Goal: Task Accomplishment & Management: Manage account settings

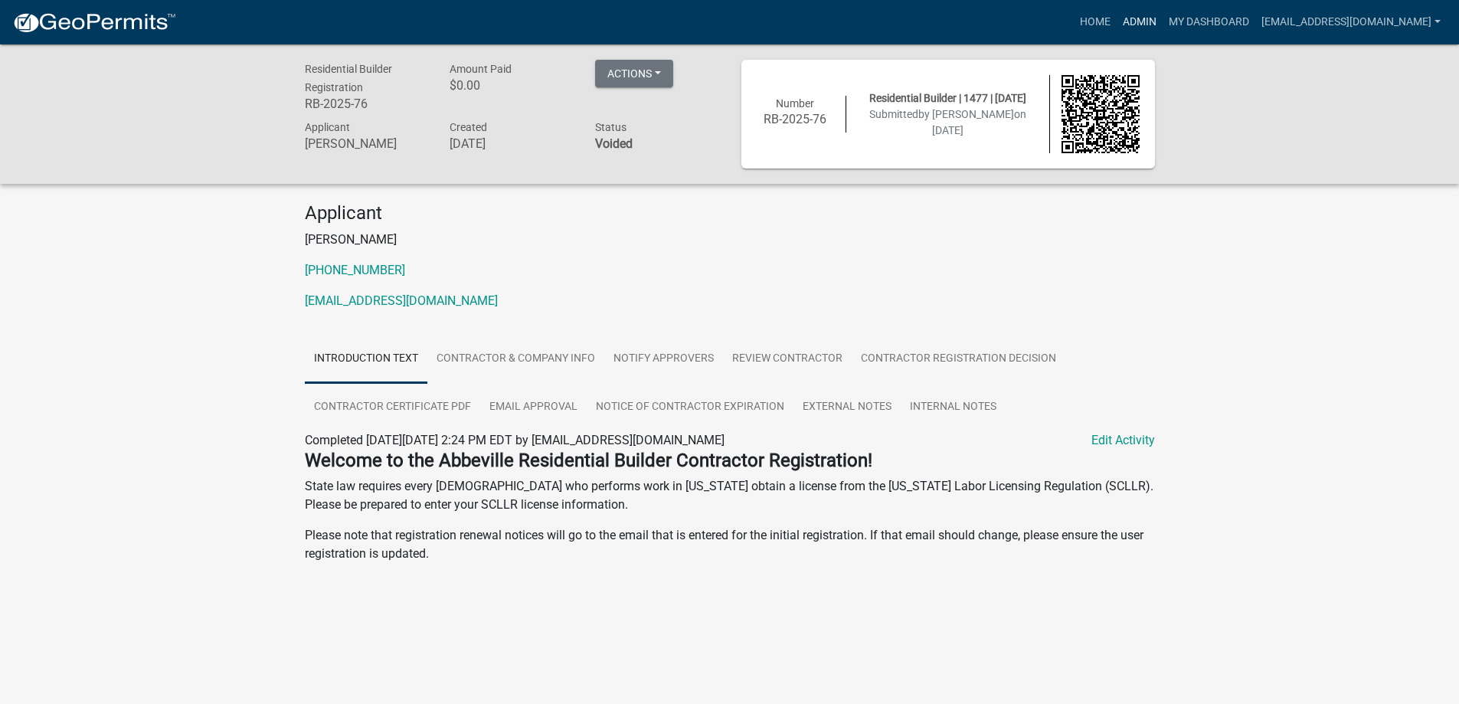
click at [1116, 19] on link "Admin" at bounding box center [1139, 22] width 46 height 29
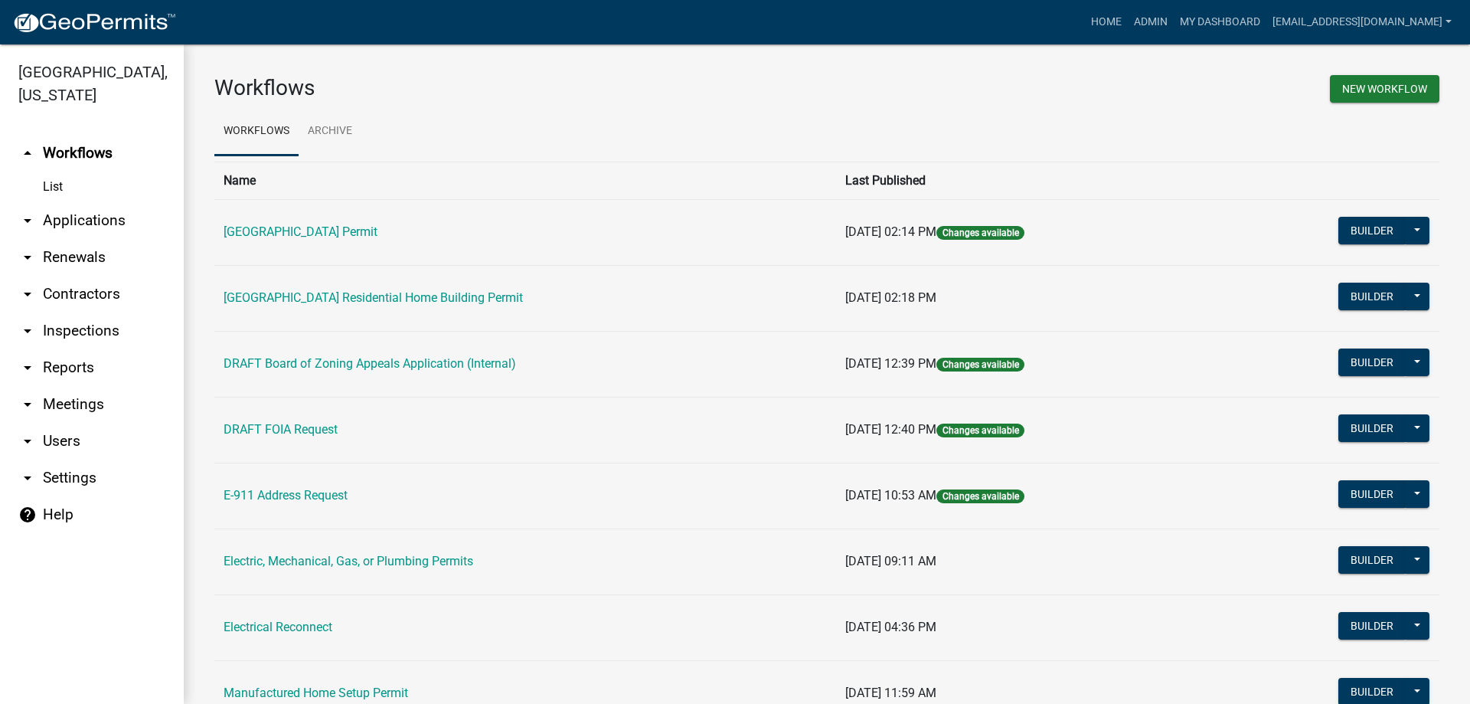
click at [72, 221] on link "arrow_drop_down Applications" at bounding box center [92, 220] width 184 height 37
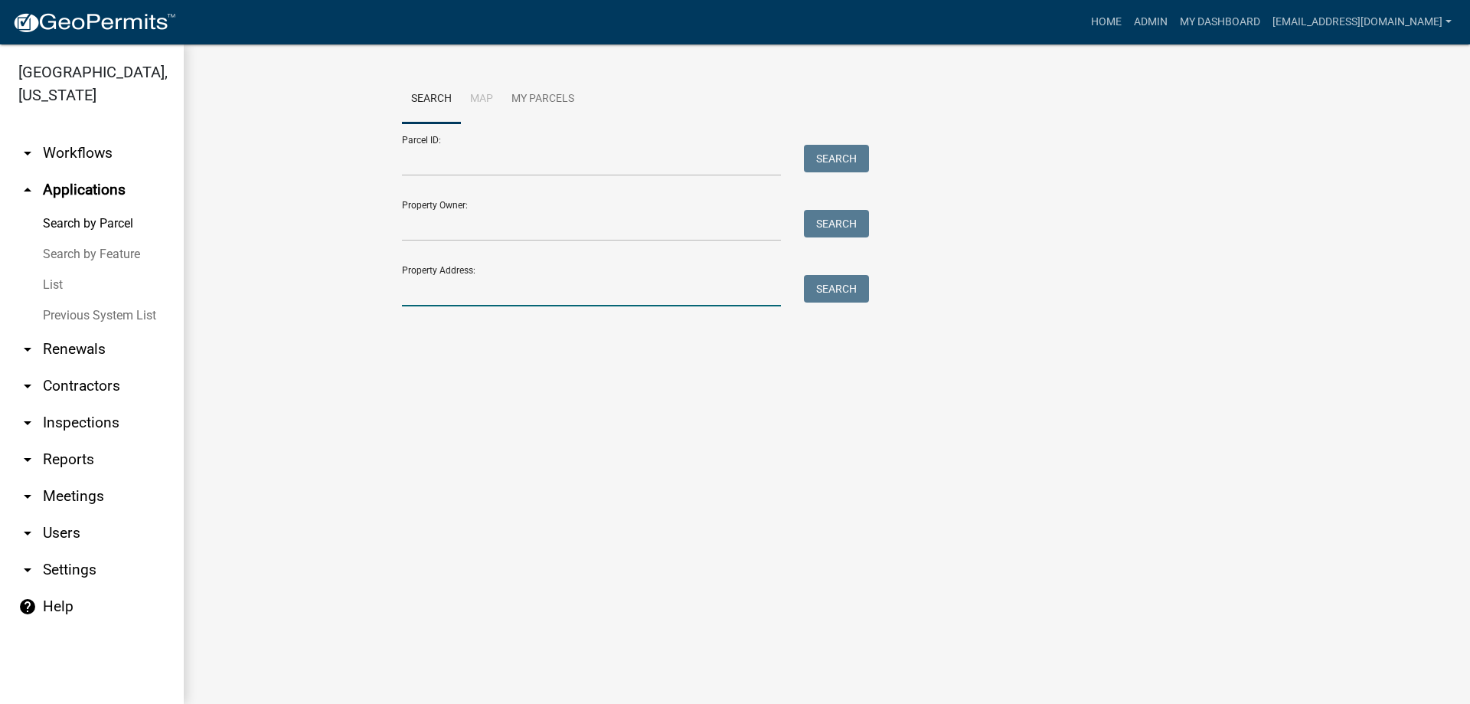
click at [524, 294] on input "Property Address:" at bounding box center [591, 290] width 379 height 31
type input "216 washing"
click at [848, 281] on button "Search" at bounding box center [836, 289] width 65 height 28
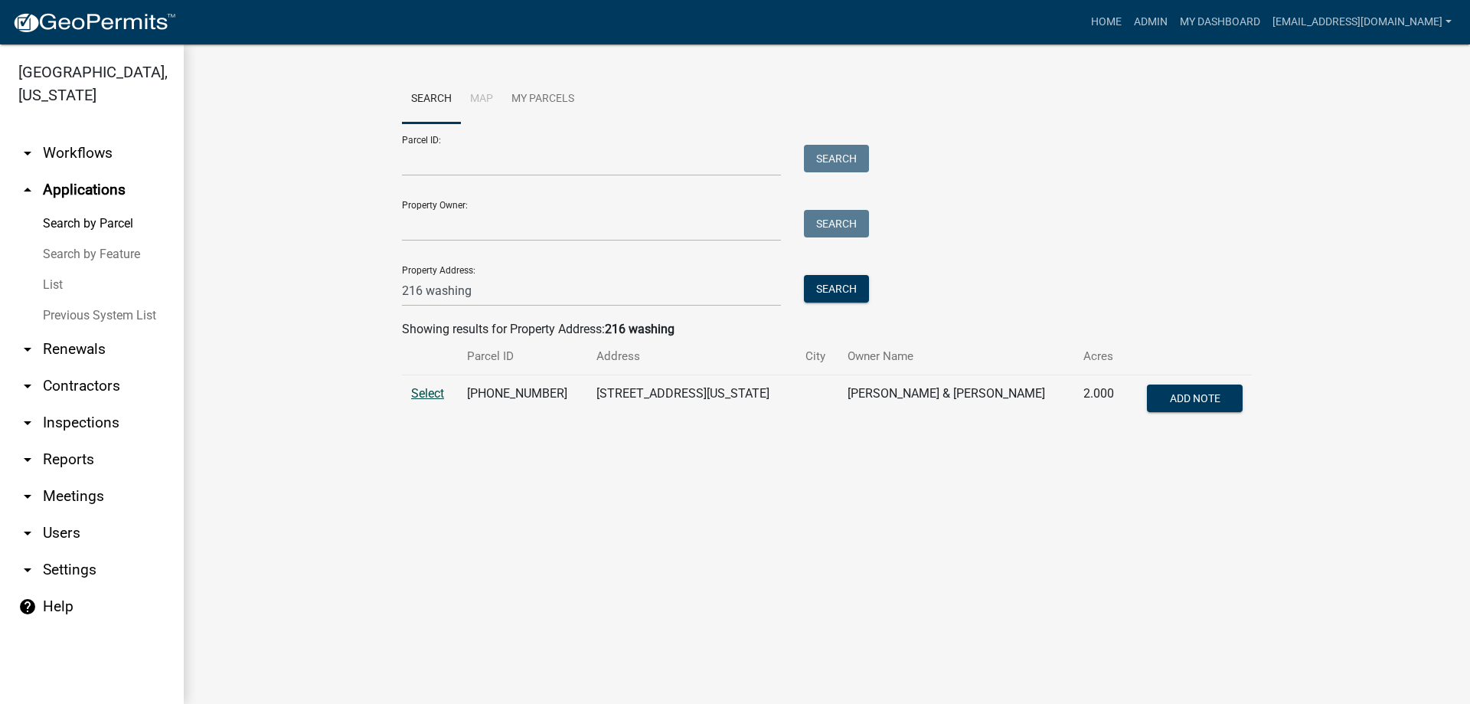
click at [426, 394] on span "Select" at bounding box center [427, 393] width 33 height 15
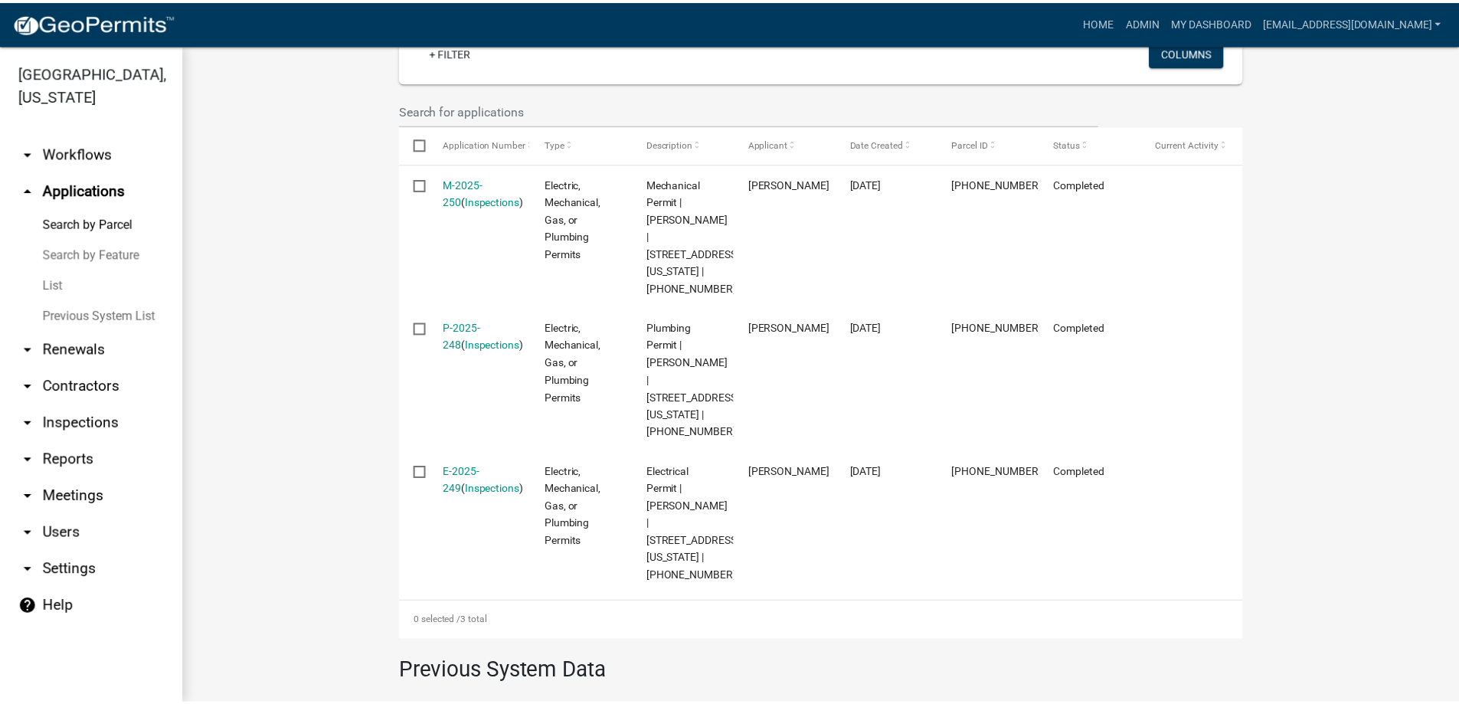
scroll to position [383, 0]
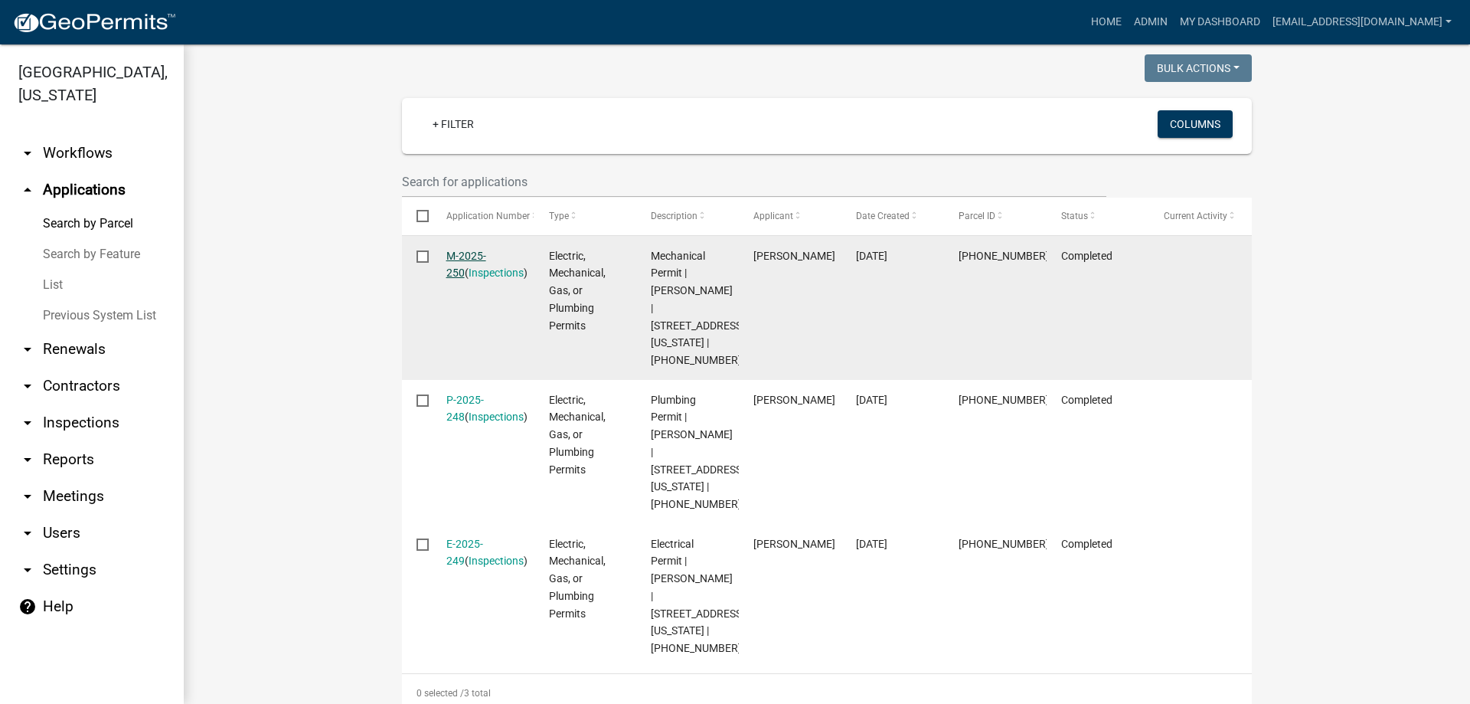
click at [465, 255] on link "M-2025-250" at bounding box center [466, 265] width 40 height 30
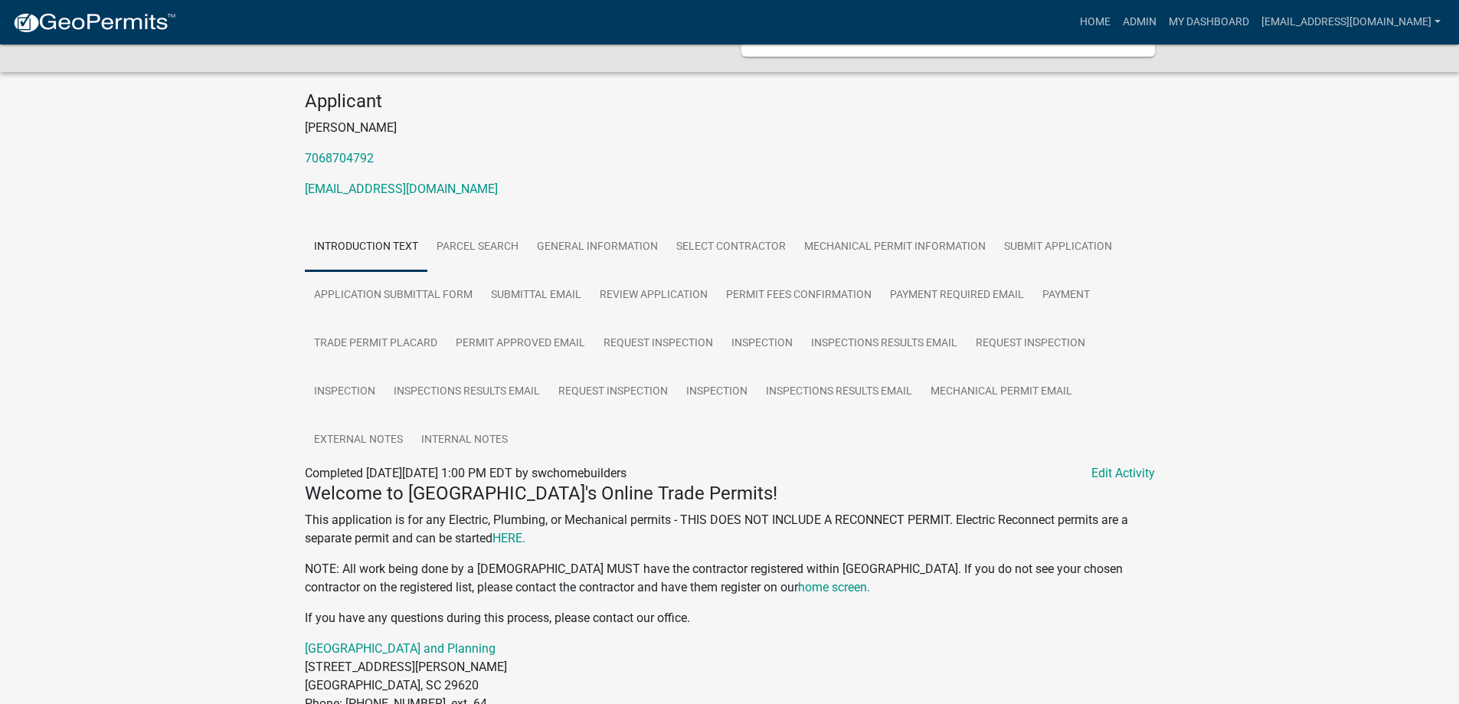
scroll to position [83, 0]
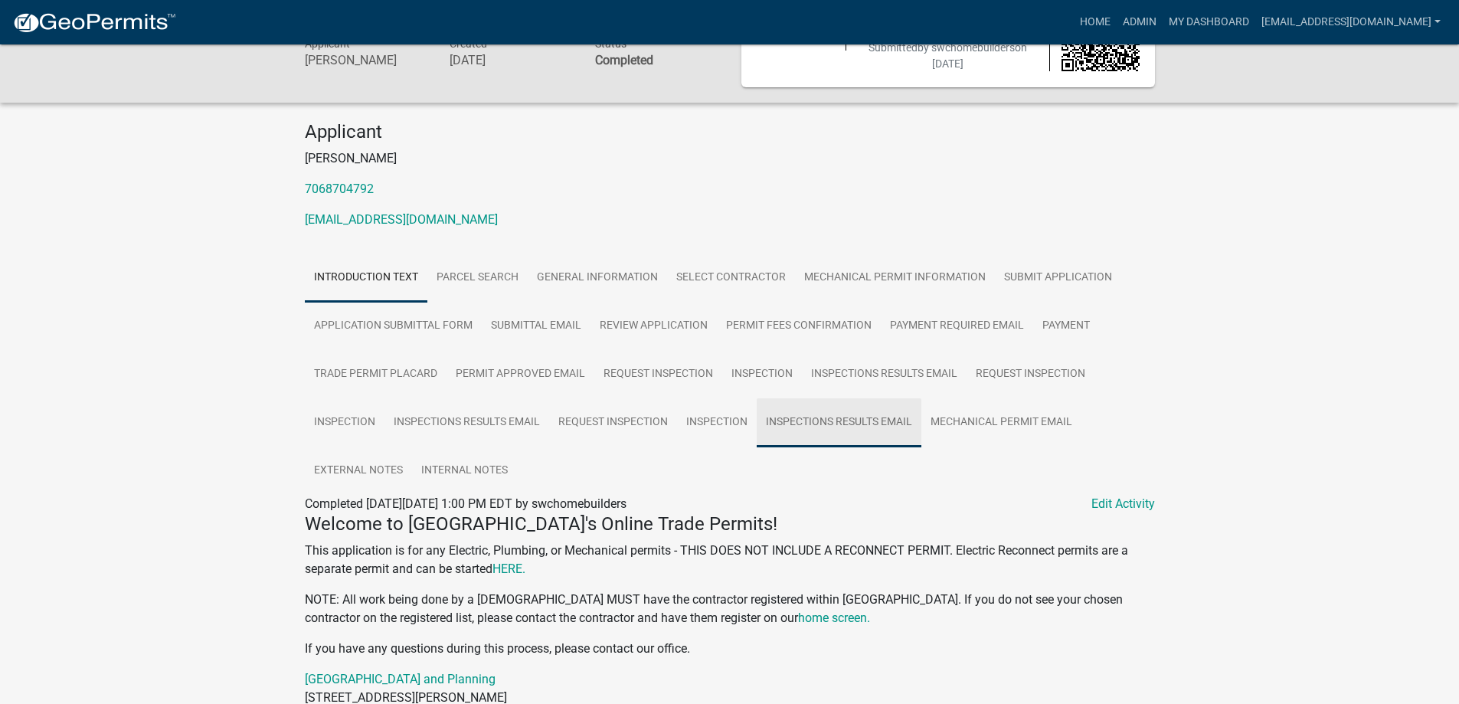
click at [861, 419] on link "Inspections Results Email" at bounding box center [838, 422] width 165 height 49
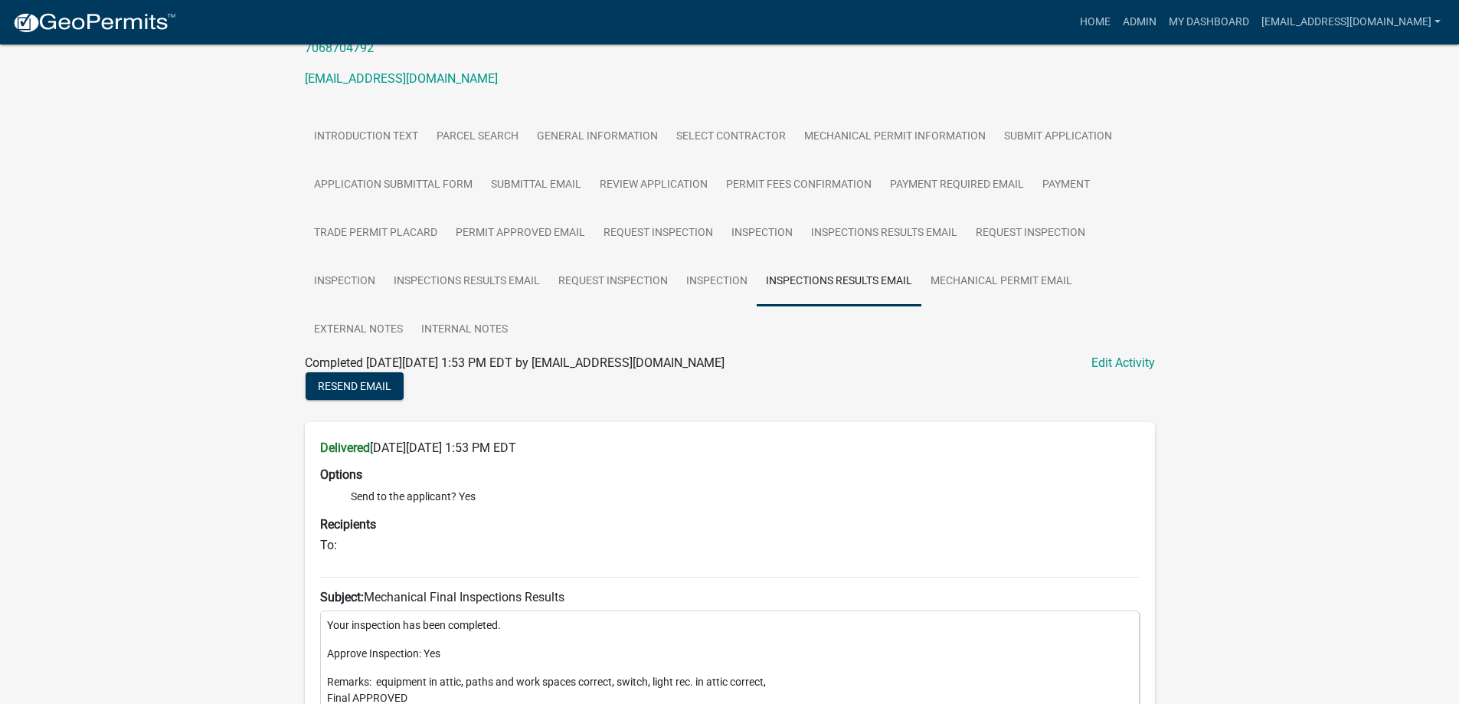
scroll to position [198, 0]
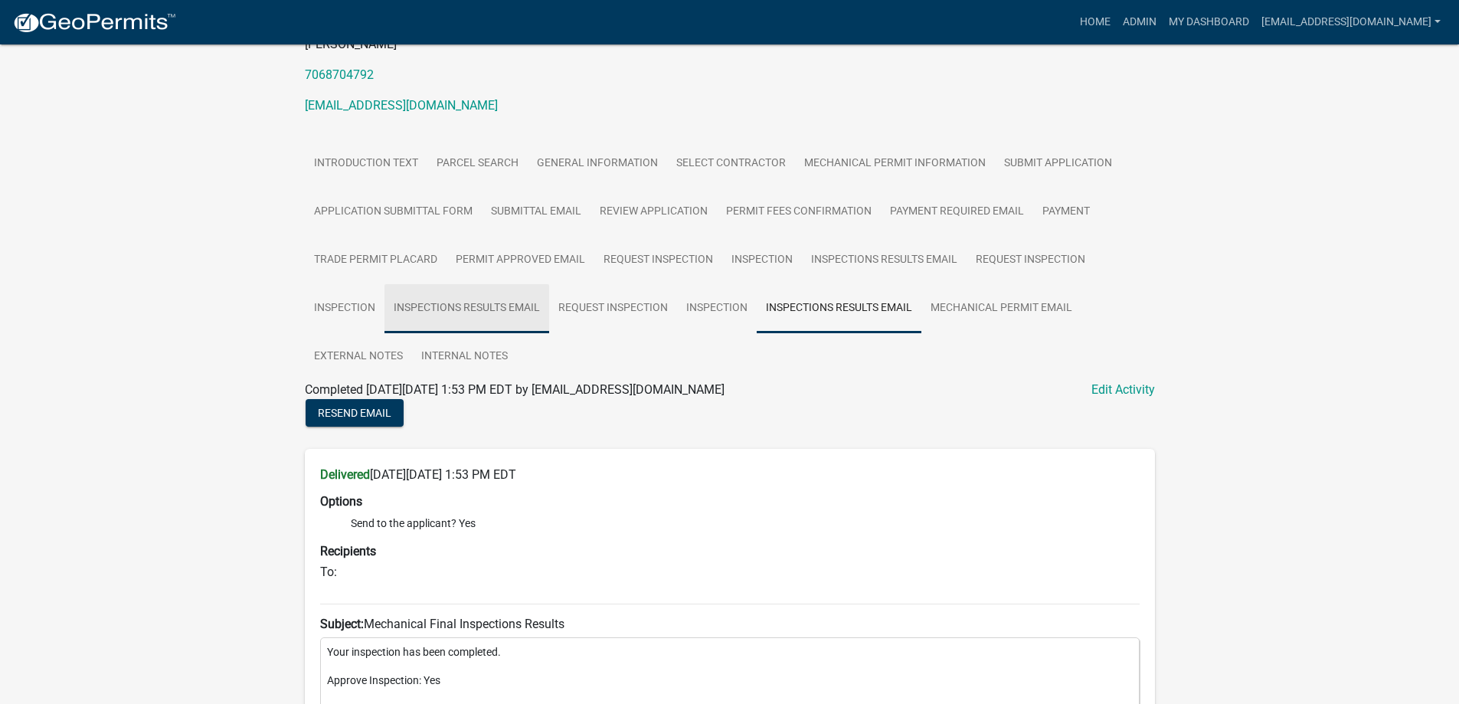
click at [455, 309] on link "Inspections Results Email" at bounding box center [466, 308] width 165 height 49
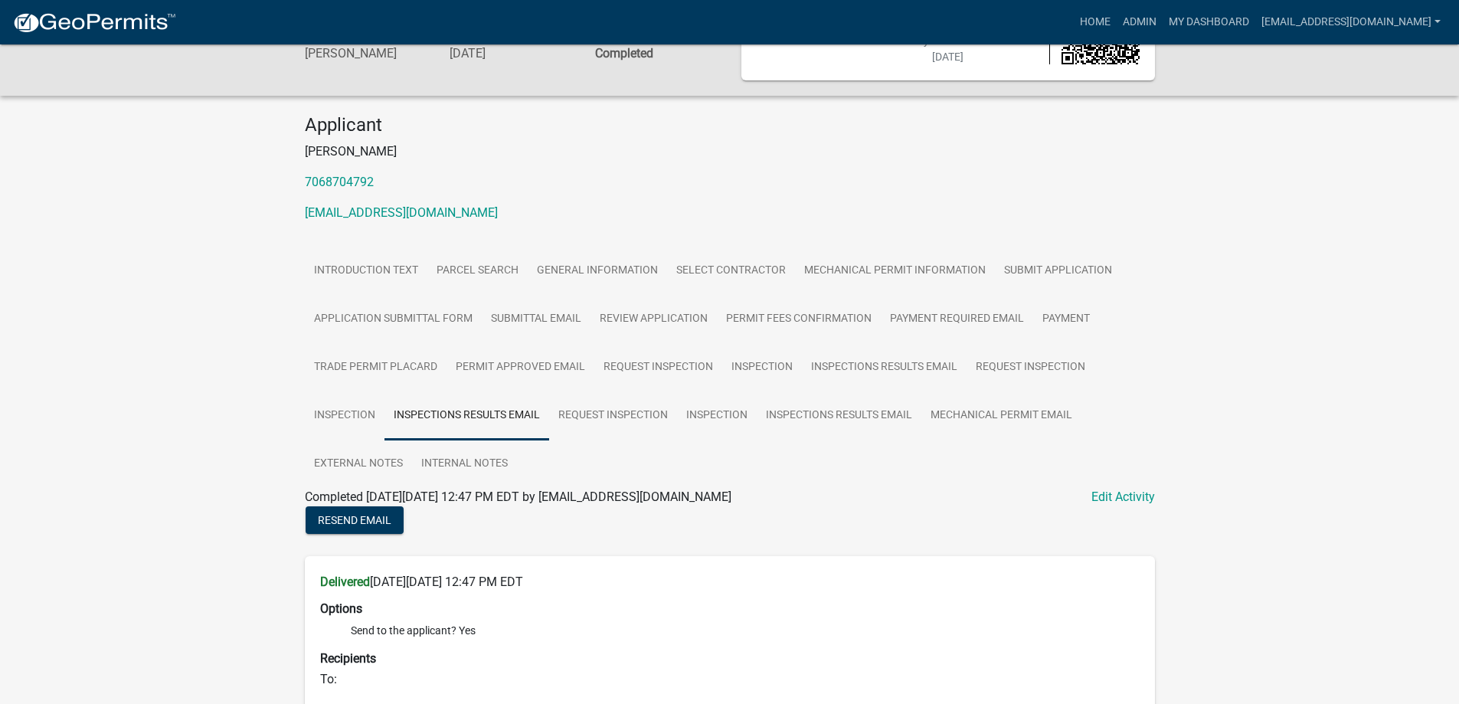
scroll to position [0, 0]
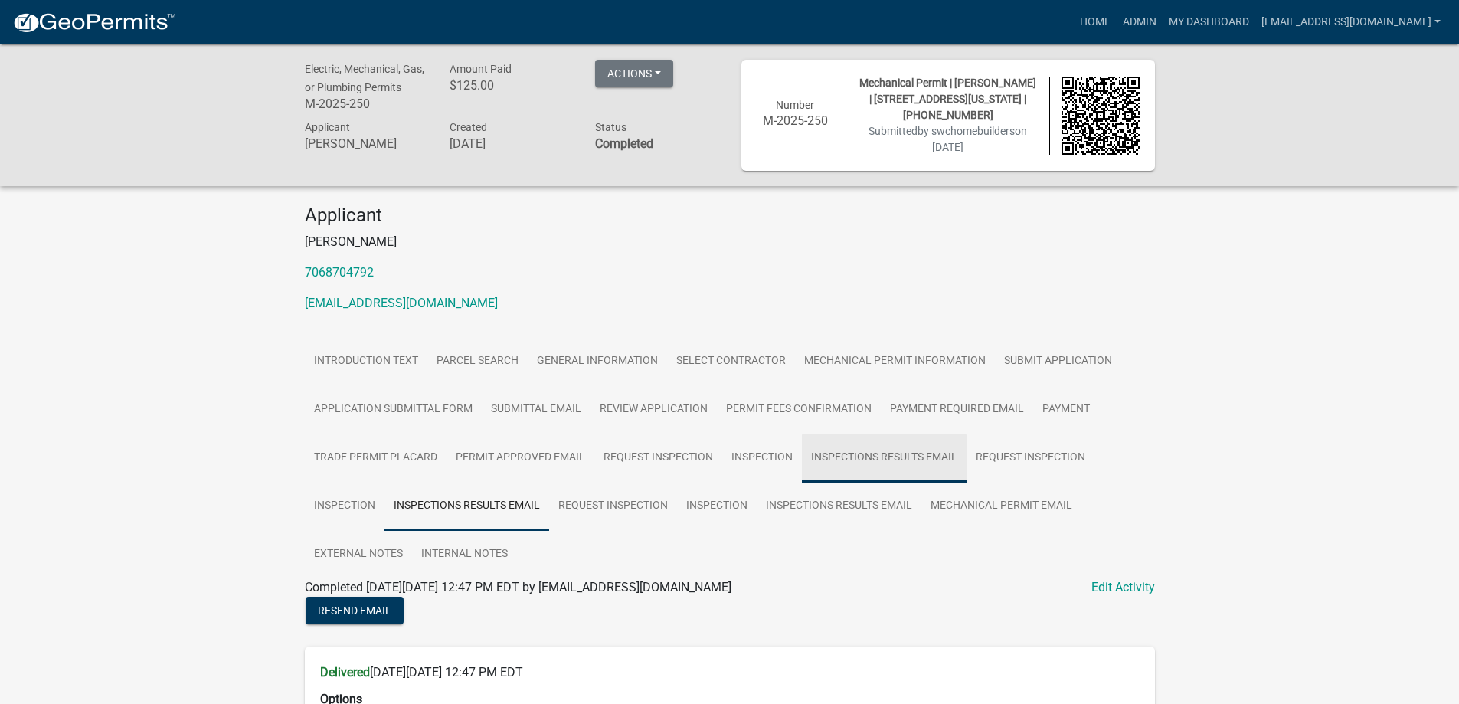
click at [886, 456] on link "Inspections Results Email" at bounding box center [884, 457] width 165 height 49
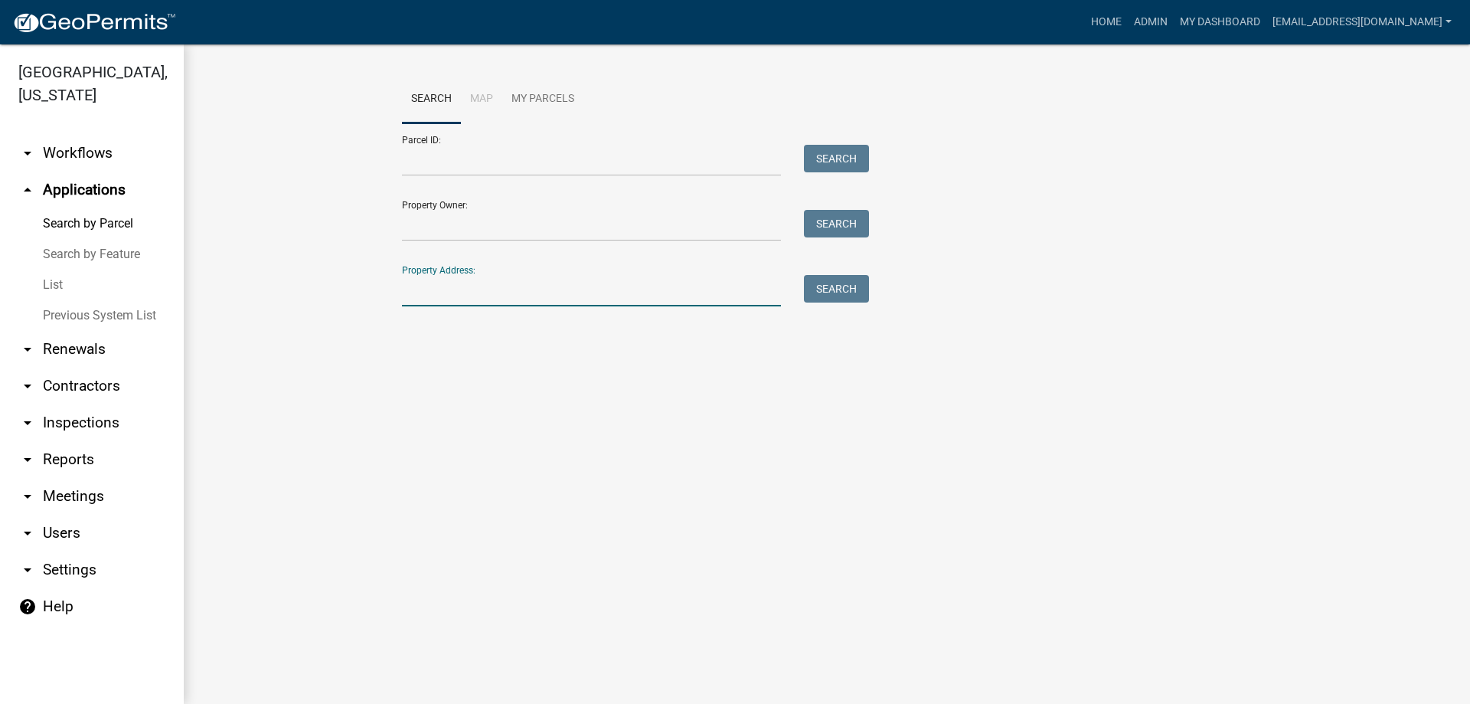
click at [493, 286] on input "Property Address:" at bounding box center [591, 290] width 379 height 31
type input "216 washing"
click at [825, 289] on button "Search" at bounding box center [836, 289] width 65 height 28
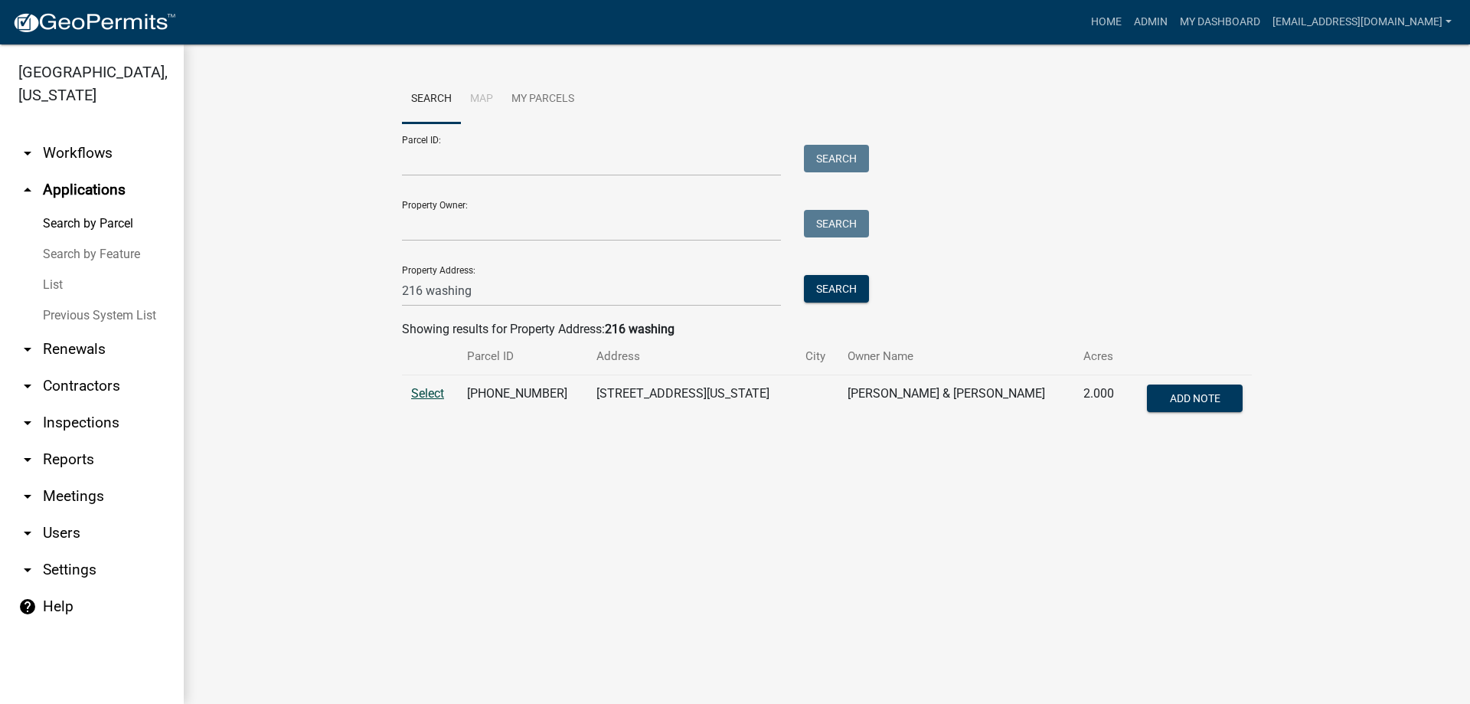
click at [424, 397] on span "Select" at bounding box center [427, 393] width 33 height 15
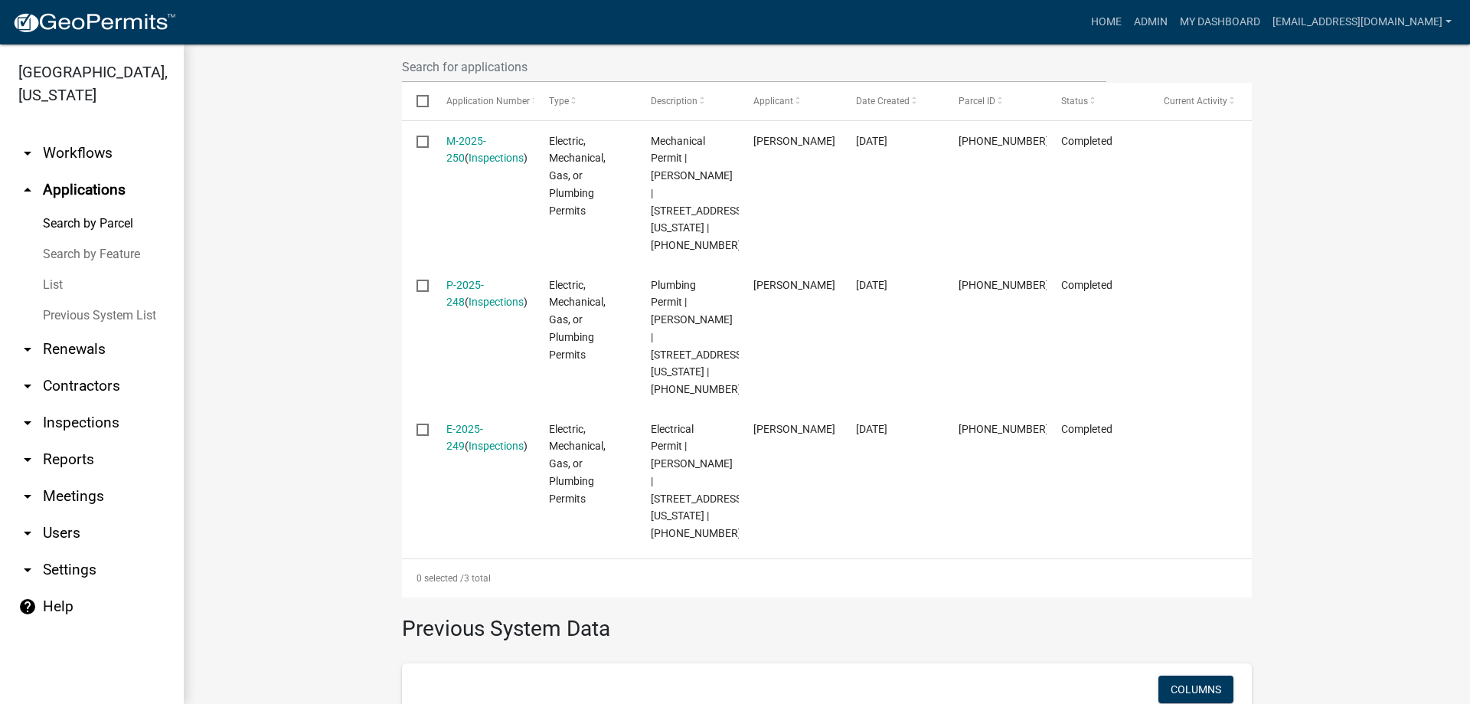
scroll to position [459, 0]
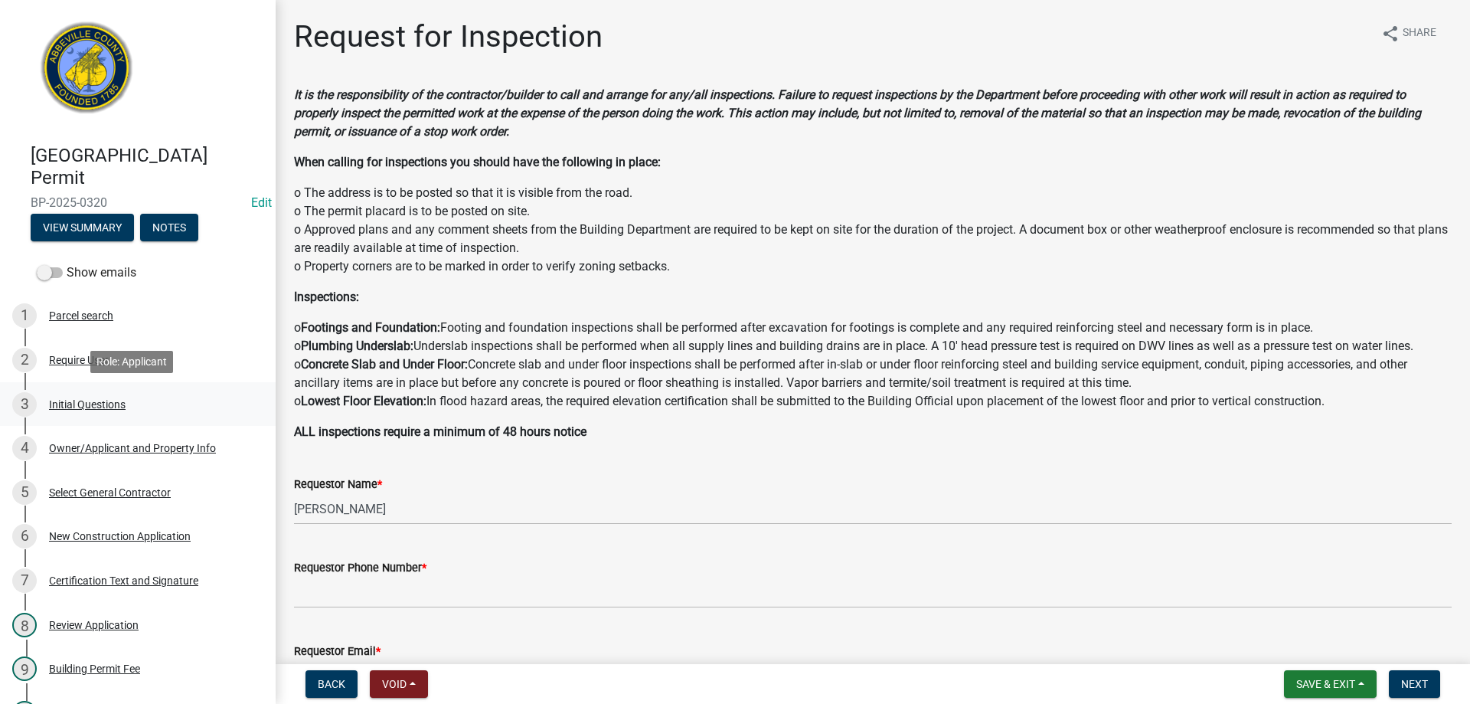
click at [75, 403] on div "Initial Questions" at bounding box center [87, 404] width 77 height 11
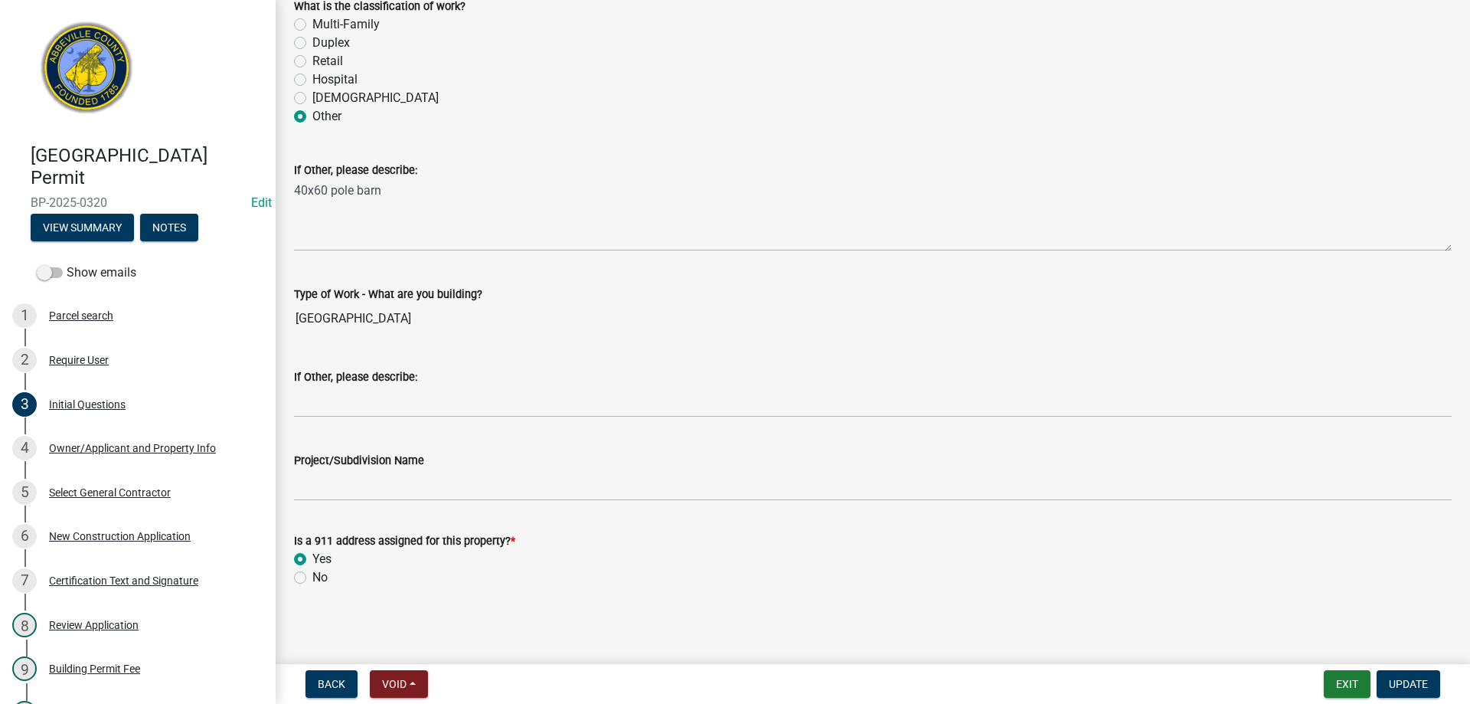
scroll to position [476, 0]
click at [109, 534] on div "New Construction Application" at bounding box center [120, 536] width 142 height 11
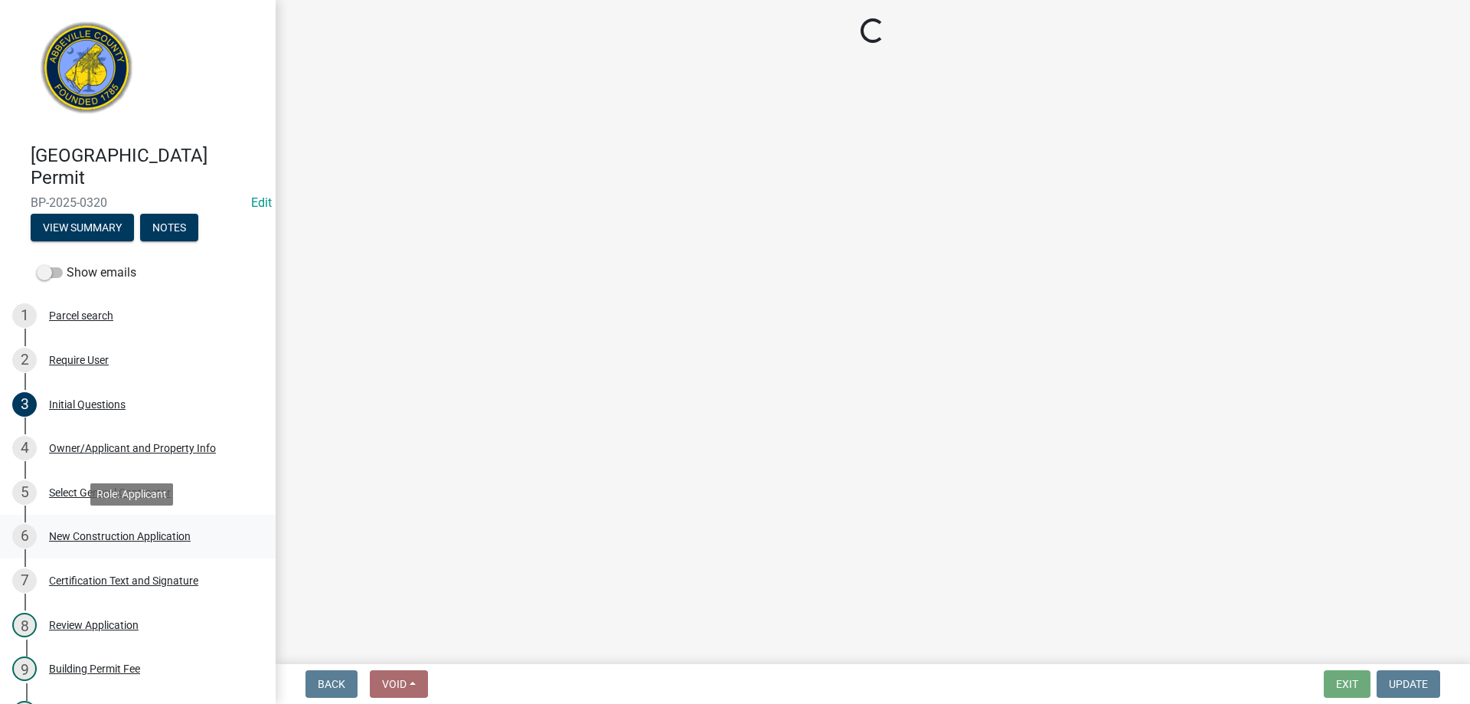
scroll to position [0, 0]
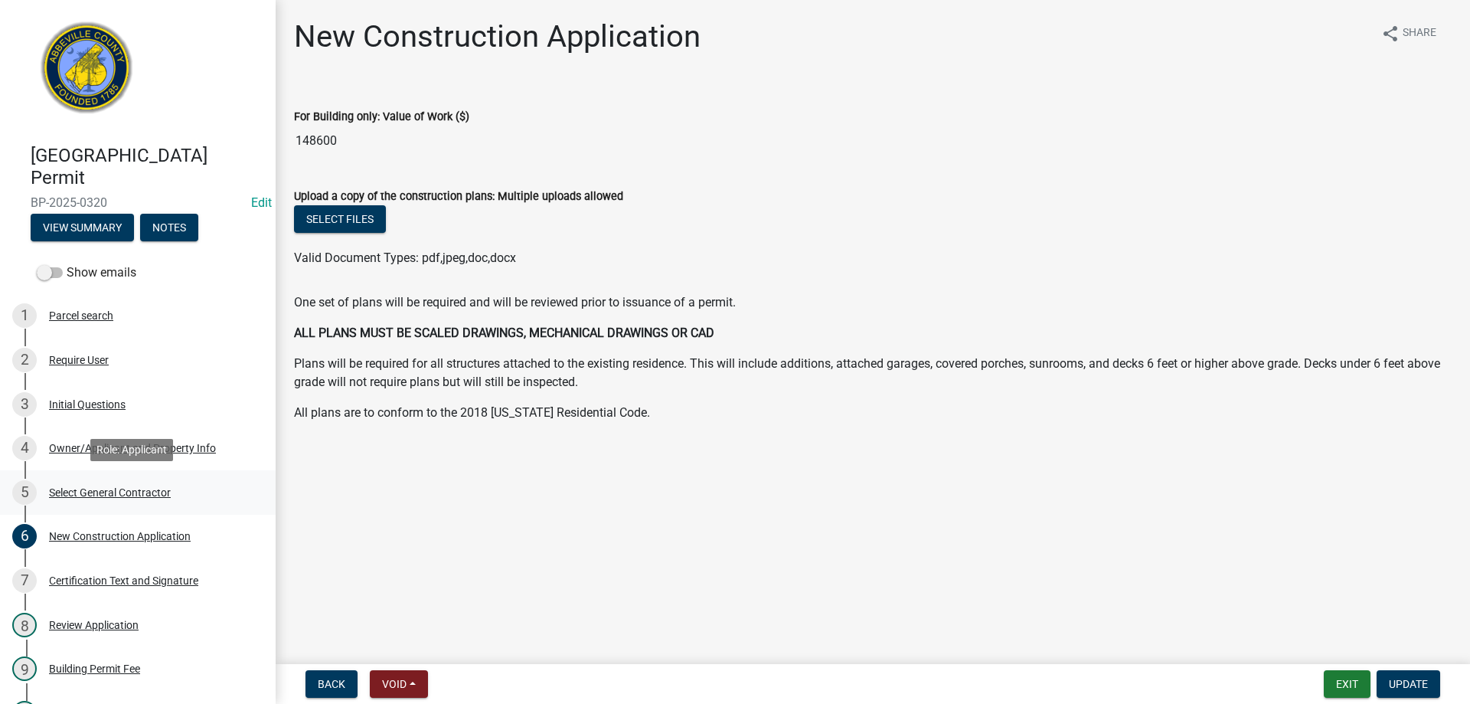
click at [96, 493] on div "Select General Contractor" at bounding box center [110, 492] width 122 height 11
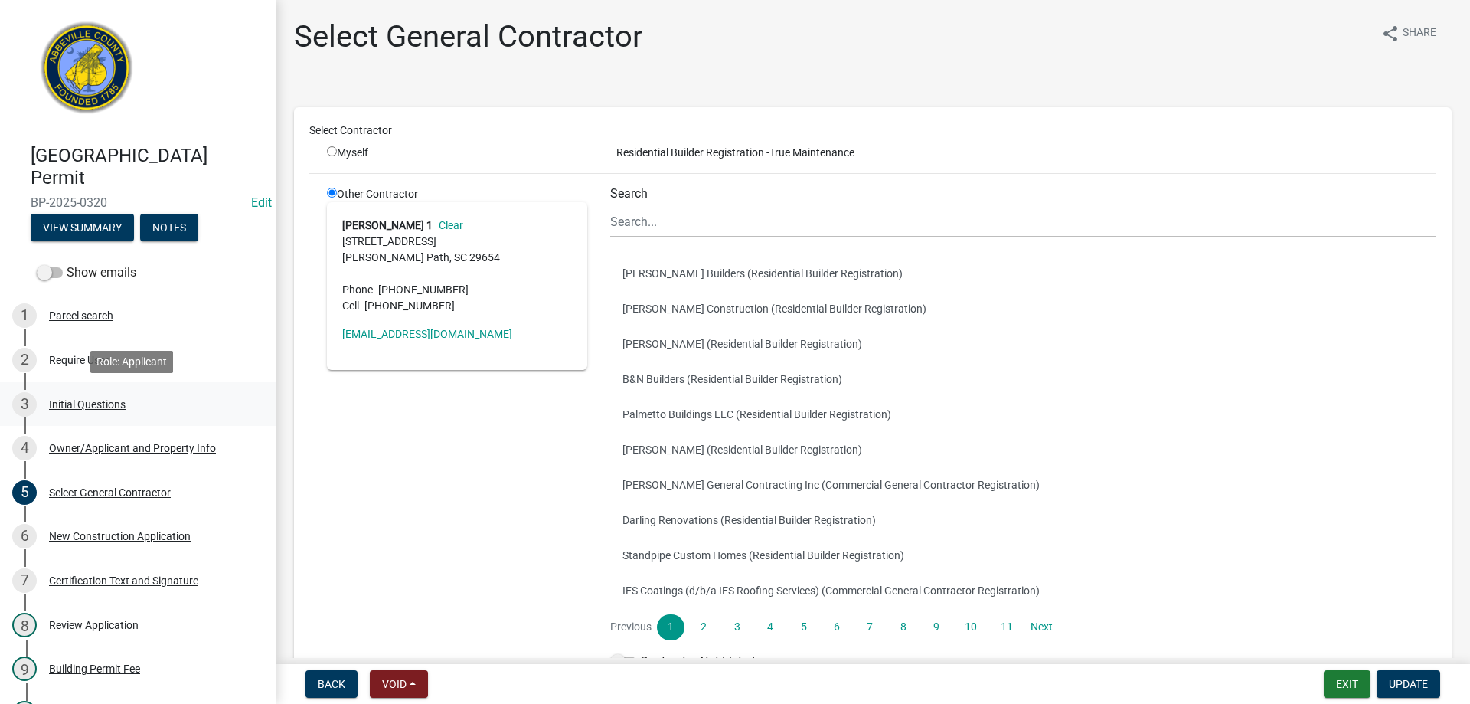
click at [66, 403] on div "Initial Questions" at bounding box center [87, 404] width 77 height 11
